Goal: Book appointment/travel/reservation

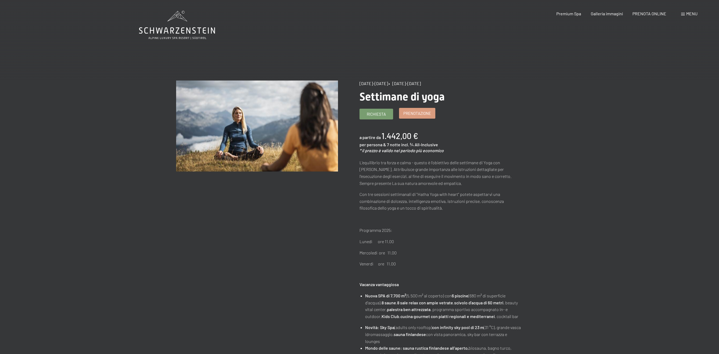
click at [421, 114] on span "Prenotazione" at bounding box center [417, 114] width 28 height 6
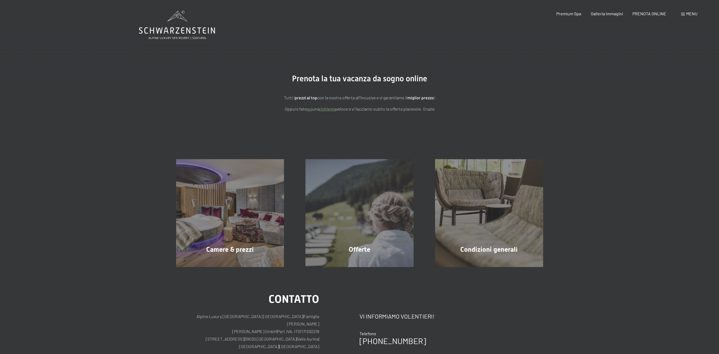
scroll to position [89, 0]
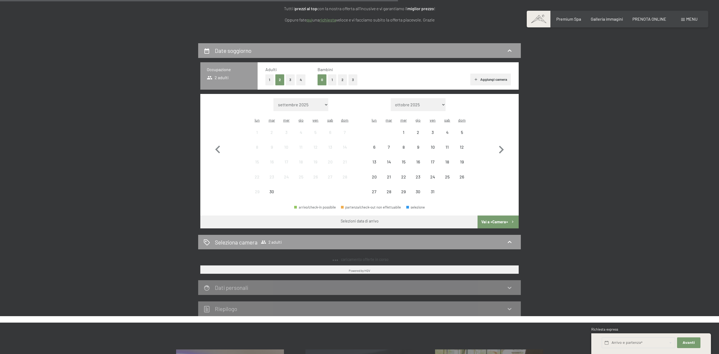
select select "2025-11-01"
select select "2025-12-01"
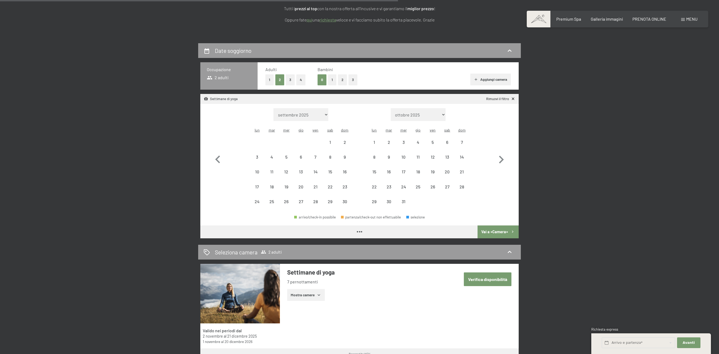
select select "2025-11-01"
select select "2025-12-01"
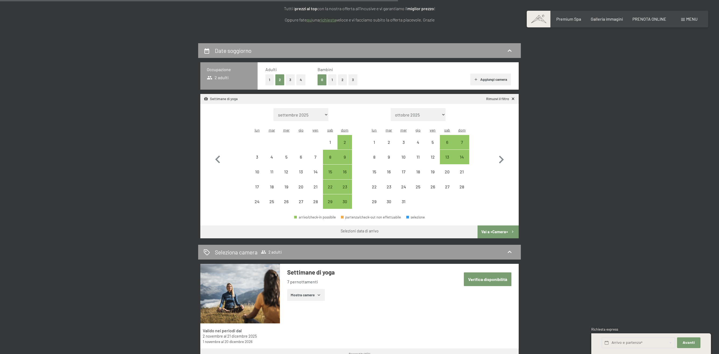
select select "2025-12-01"
select select "2026-01-01"
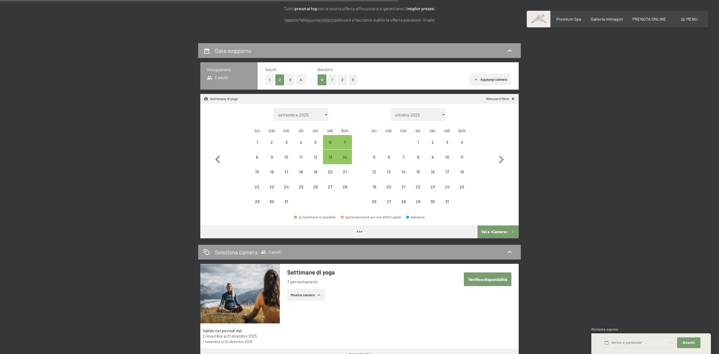
select select "2025-12-01"
select select "2026-01-01"
click at [332, 140] on div "6" at bounding box center [329, 146] width 13 height 13
select select "2025-12-01"
select select "2026-01-01"
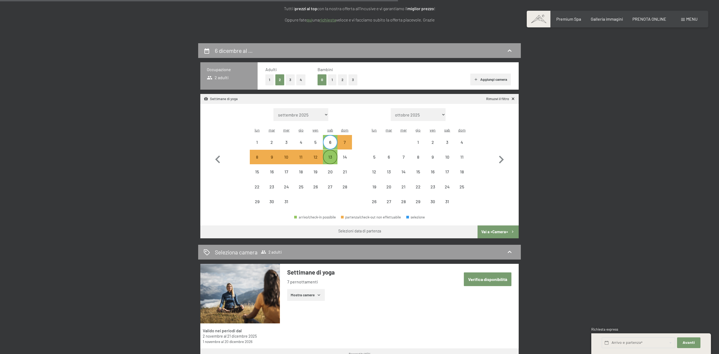
click at [331, 155] on div "13" at bounding box center [329, 161] width 13 height 13
select select "2025-12-01"
select select "2026-01-01"
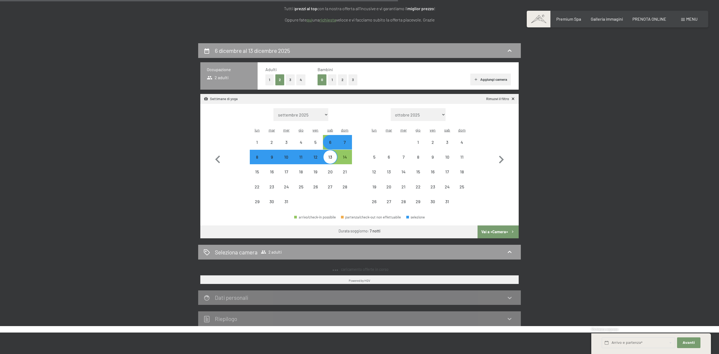
select select "2025-11-01"
select select "2025-12-01"
